Goal: Navigation & Orientation: Find specific page/section

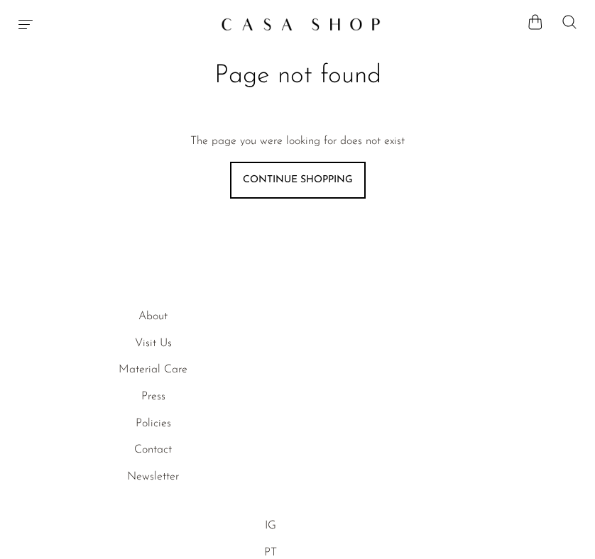
click at [336, 24] on img at bounding box center [301, 24] width 160 height 14
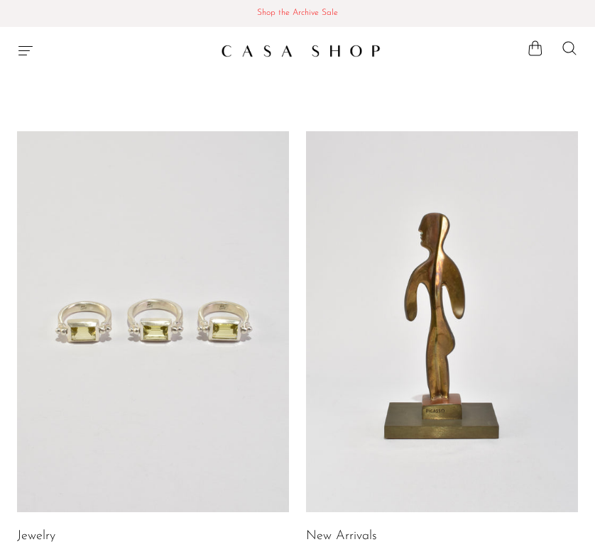
click at [26, 57] on icon "Menu" at bounding box center [25, 50] width 17 height 17
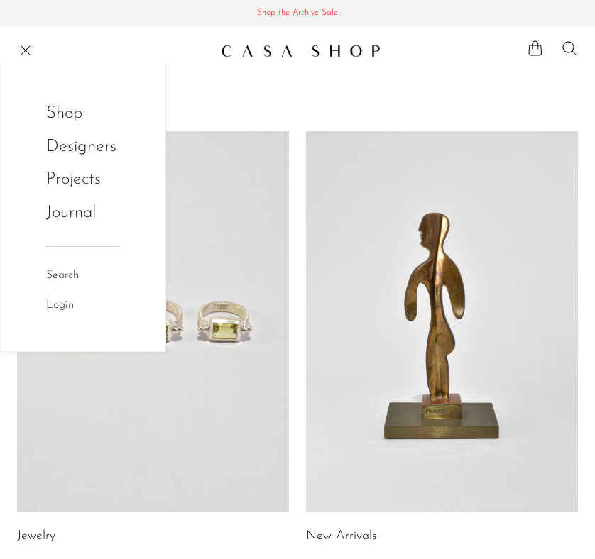
click at [62, 172] on link "Projects" at bounding box center [83, 179] width 74 height 27
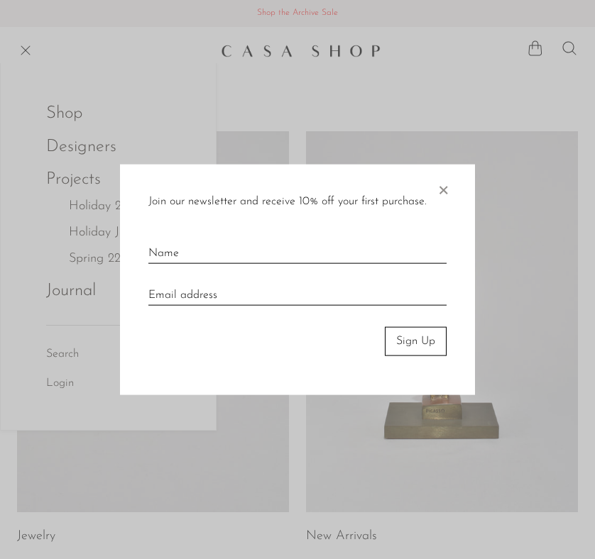
click at [63, 99] on div at bounding box center [297, 279] width 595 height 559
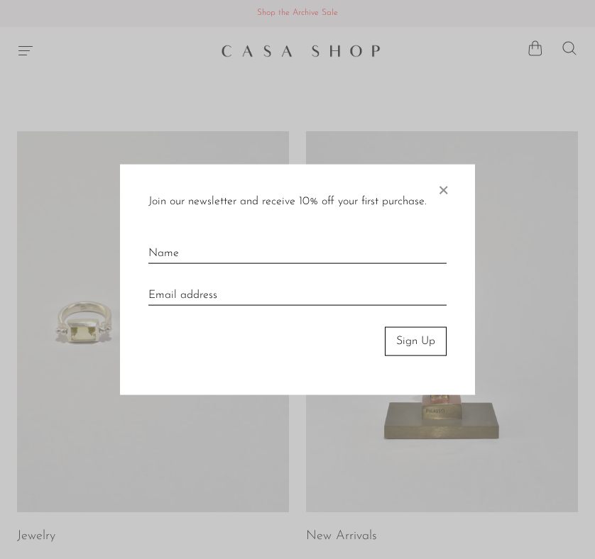
click at [440, 187] on span "×" at bounding box center [443, 187] width 14 height 45
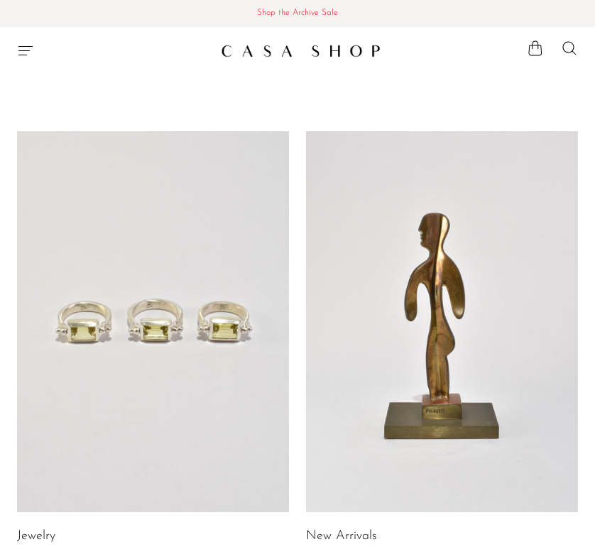
click at [16, 47] on div "Shop Featured New Arrivals Bestsellers Coming Soon Jewelry Jewelry All Earrings…" at bounding box center [297, 51] width 595 height 26
click at [13, 30] on section "Shop Featured New Arrivals Bestsellers Coming Soon Jewelry Jewelry All Earrings…" at bounding box center [297, 45] width 595 height 37
click at [13, 38] on div "Shop Featured New Arrivals Bestsellers Coming Soon Jewelry Jewelry All Earrings…" at bounding box center [297, 51] width 595 height 26
click at [21, 52] on icon "Menu" at bounding box center [25, 50] width 17 height 17
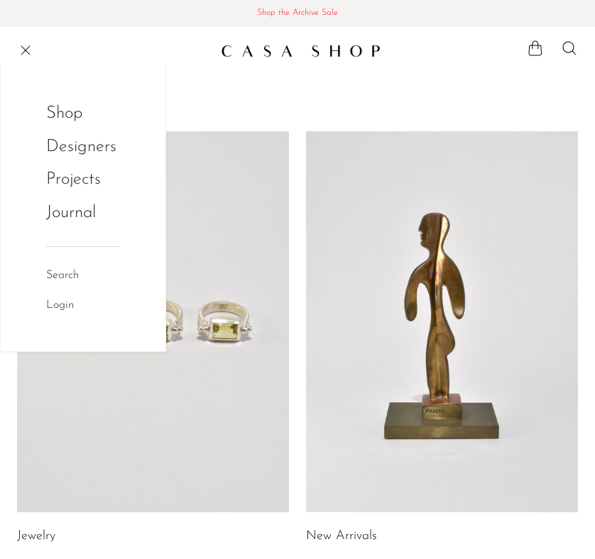
click at [75, 117] on link "Shop" at bounding box center [73, 113] width 55 height 27
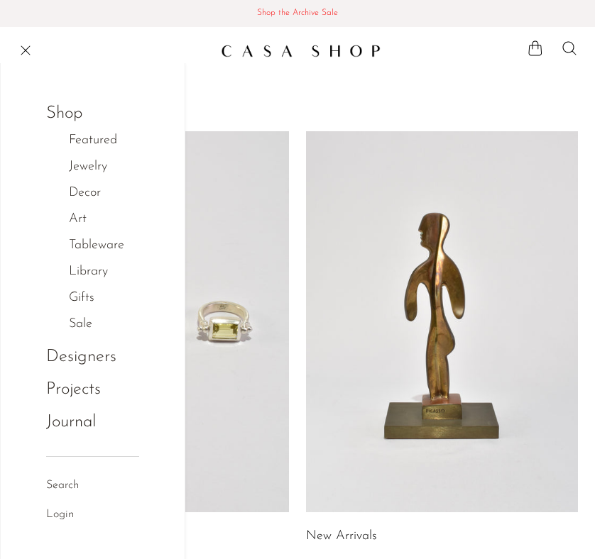
click at [89, 191] on link "Decor" at bounding box center [92, 193] width 47 height 21
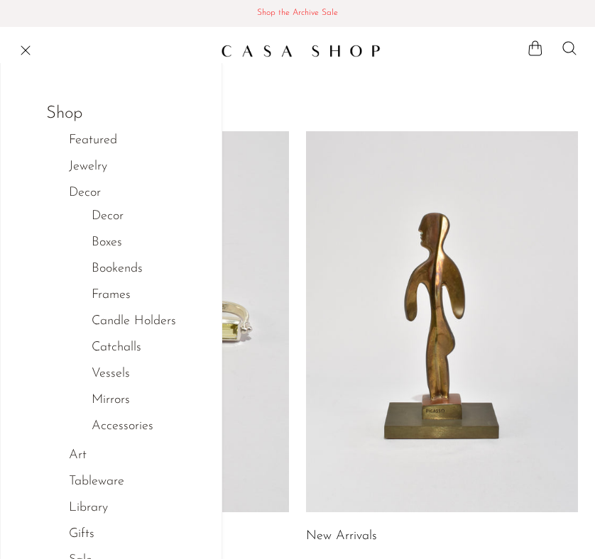
click at [87, 198] on link "Decor" at bounding box center [92, 193] width 47 height 21
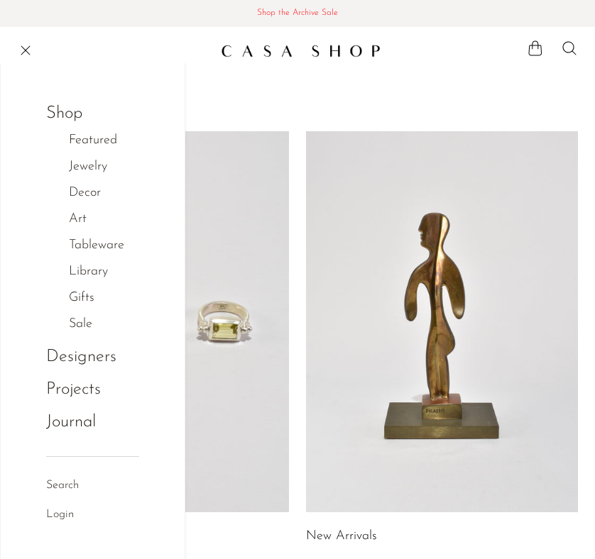
click at [87, 190] on link "Decor" at bounding box center [92, 193] width 47 height 21
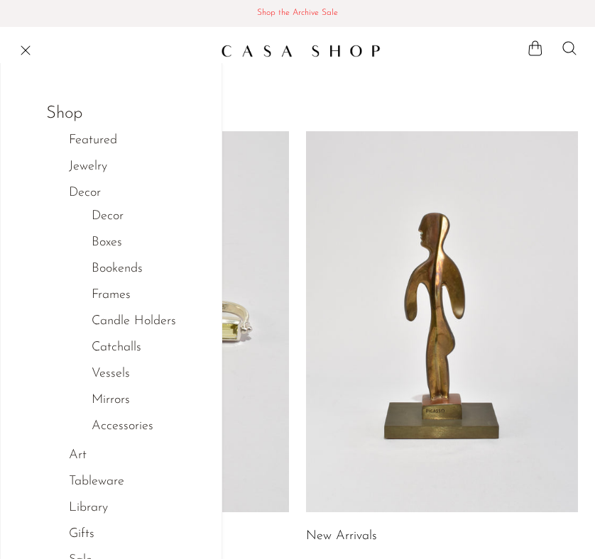
click at [107, 215] on link "Decor" at bounding box center [108, 216] width 32 height 21
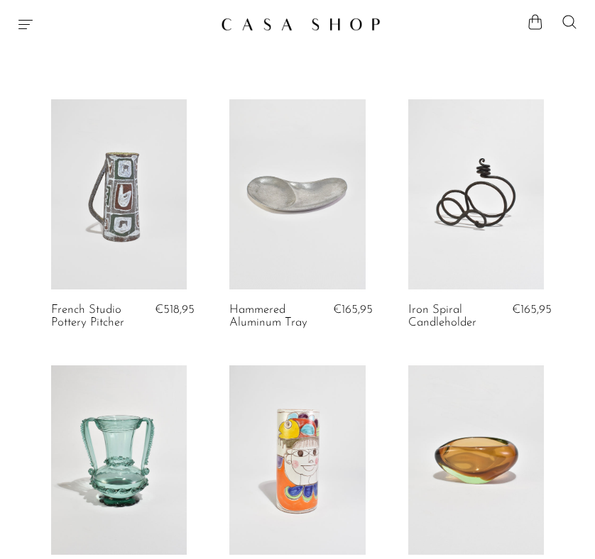
click at [25, 27] on icon "Menu" at bounding box center [25, 24] width 17 height 17
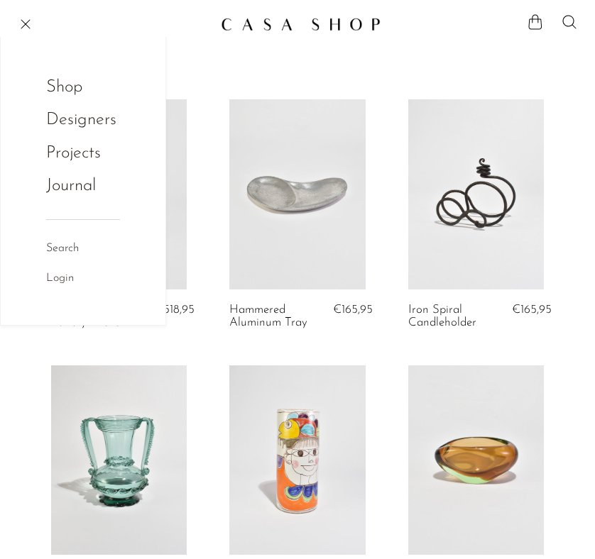
click at [74, 92] on link "Shop" at bounding box center [73, 87] width 55 height 27
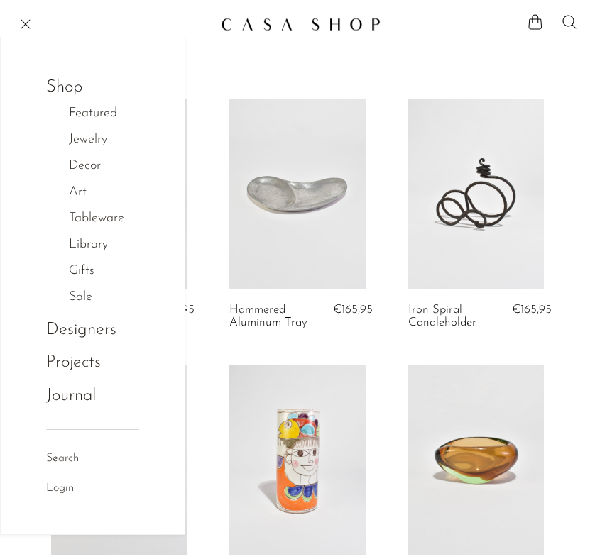
click at [83, 165] on link "Decor" at bounding box center [92, 166] width 47 height 21
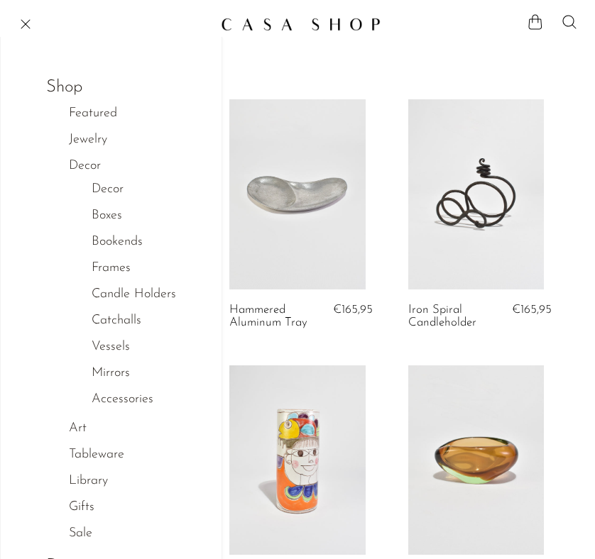
click at [133, 401] on link "Accessories" at bounding box center [123, 400] width 62 height 21
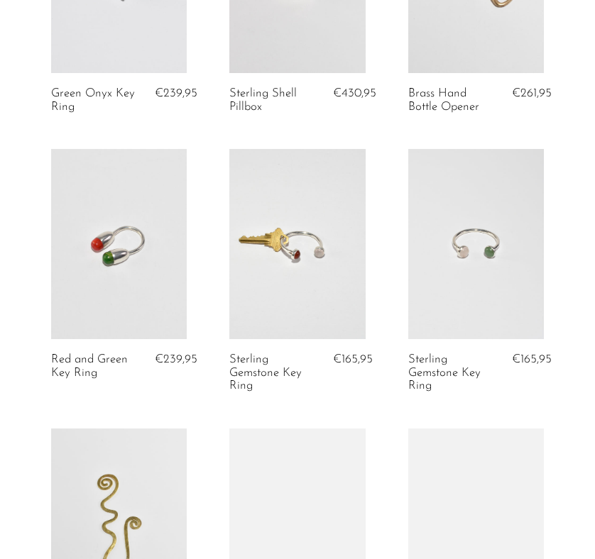
scroll to position [1921, 0]
